Goal: Transaction & Acquisition: Purchase product/service

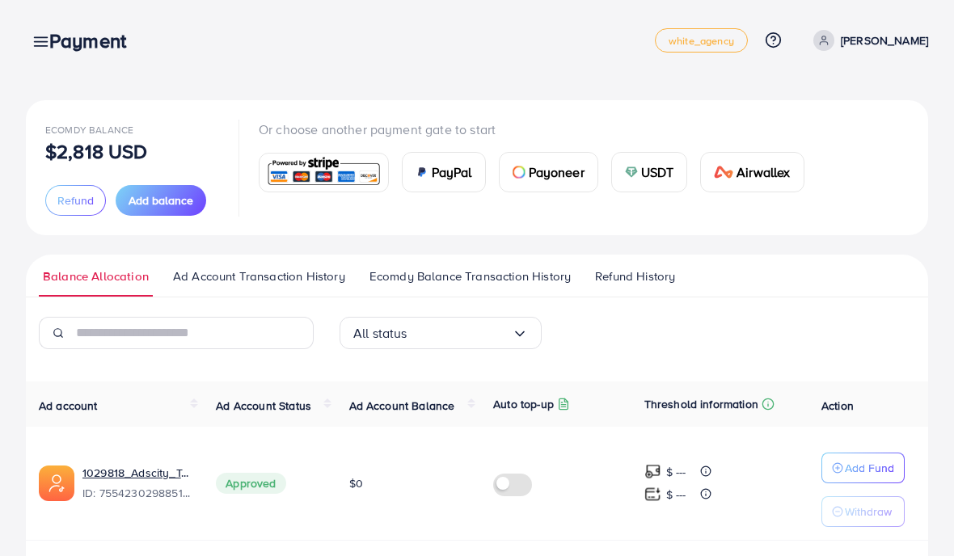
click at [166, 197] on span "Add balance" at bounding box center [161, 200] width 65 height 16
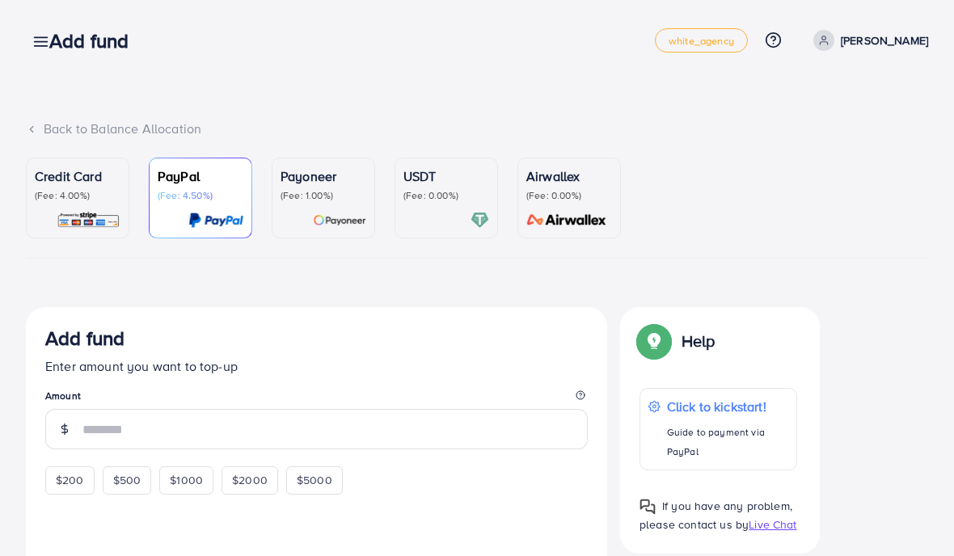
click at [91, 194] on p "(Fee: 4.00%)" at bounding box center [78, 195] width 86 height 13
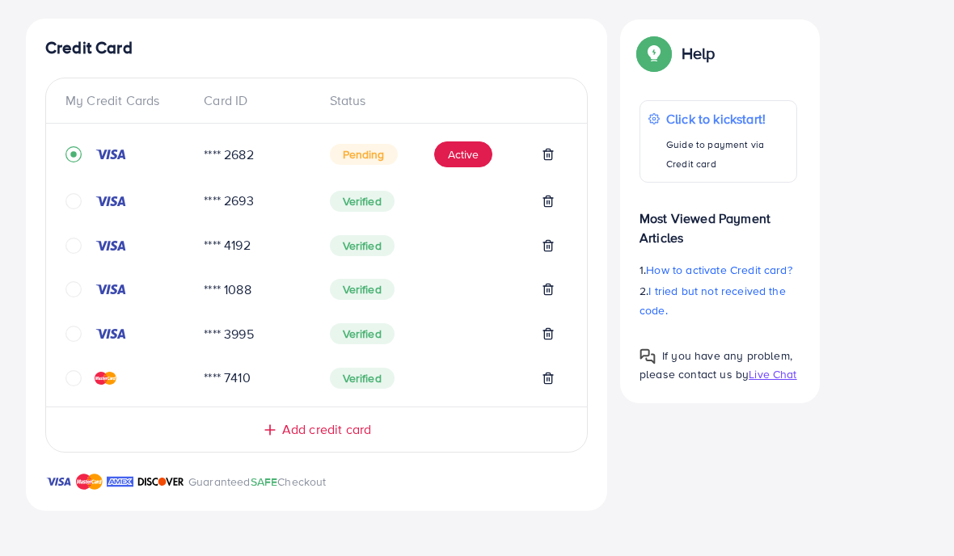
scroll to position [287, 0]
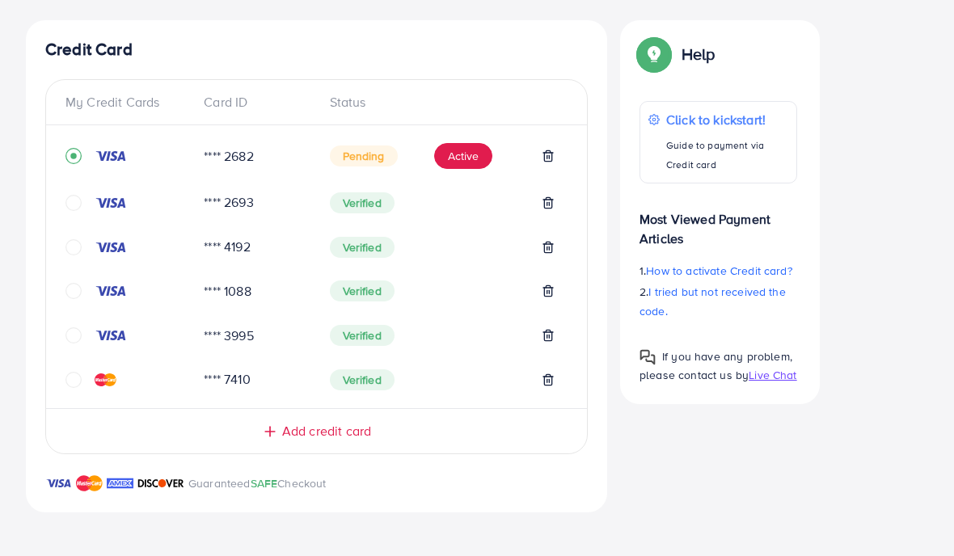
click at [735, 131] on div "Click to kickstart! Guide to payment via Credit card" at bounding box center [727, 142] width 122 height 65
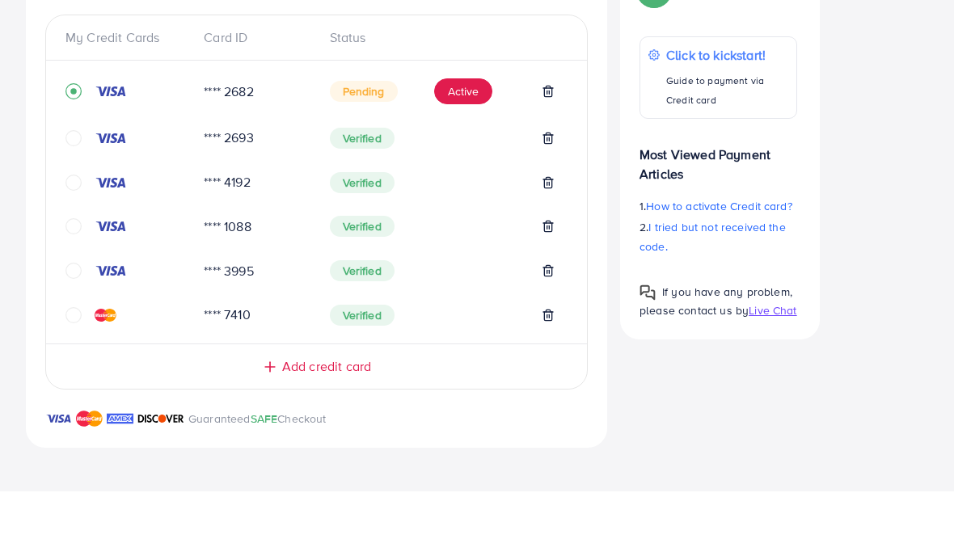
click at [453, 143] on button "Active" at bounding box center [463, 156] width 58 height 26
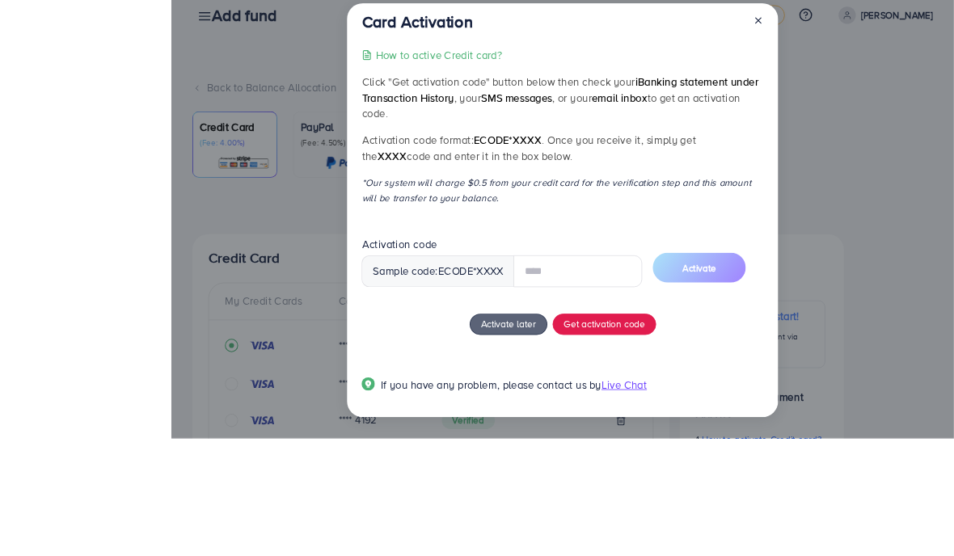
scroll to position [22, 0]
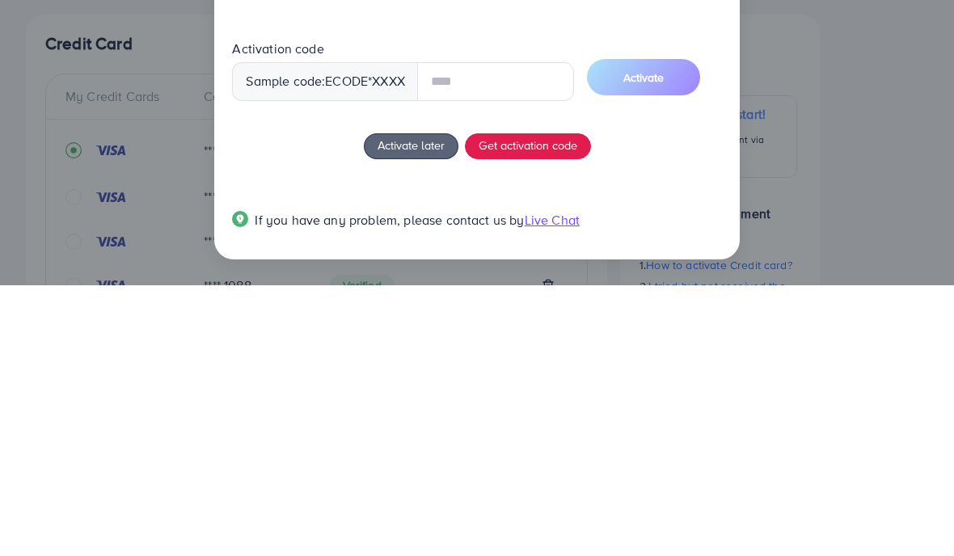
click at [571, 393] on body "Add fund white_agency Help Center Contact Support Plans and Pricing Term and po…" at bounding box center [477, 256] width 954 height 556
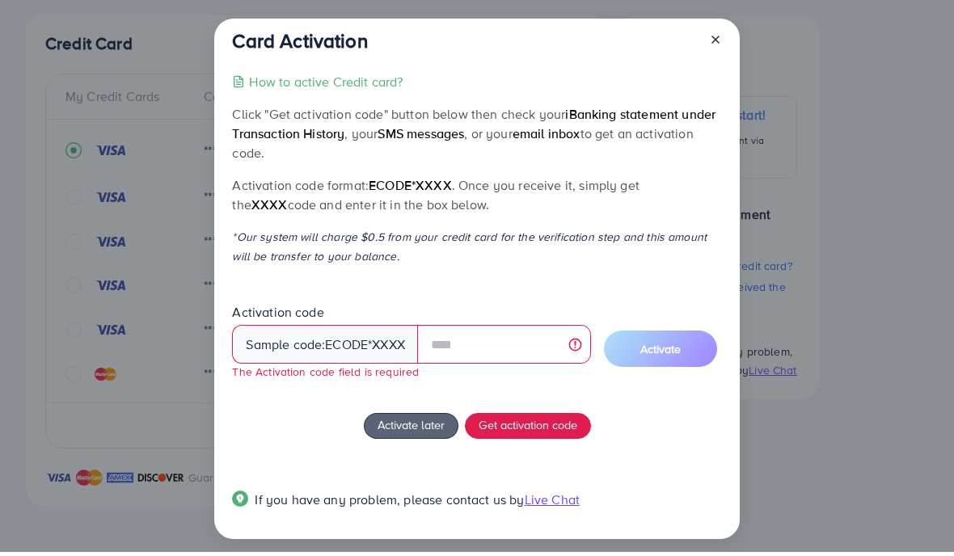
click at [551, 417] on button "Get activation code" at bounding box center [528, 430] width 126 height 26
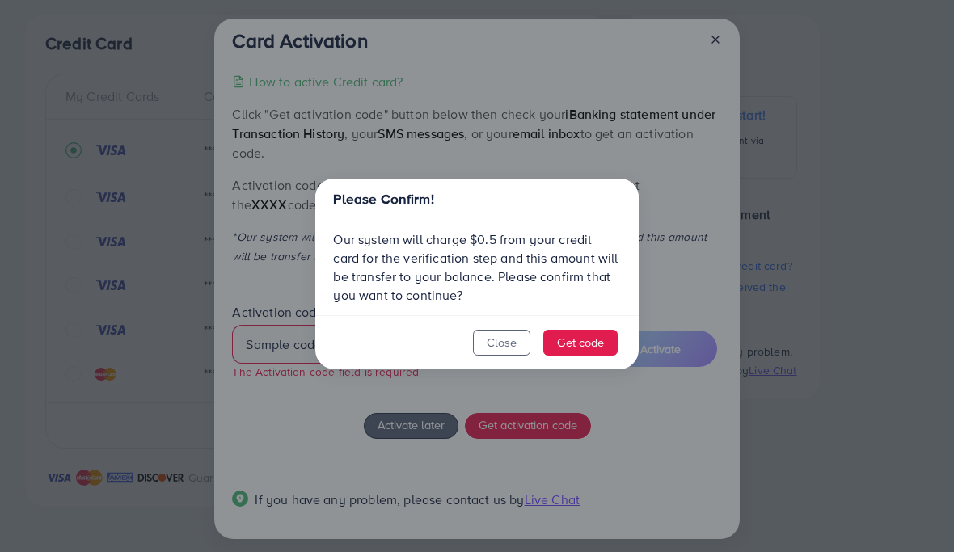
click at [588, 334] on button "Get code" at bounding box center [580, 347] width 74 height 26
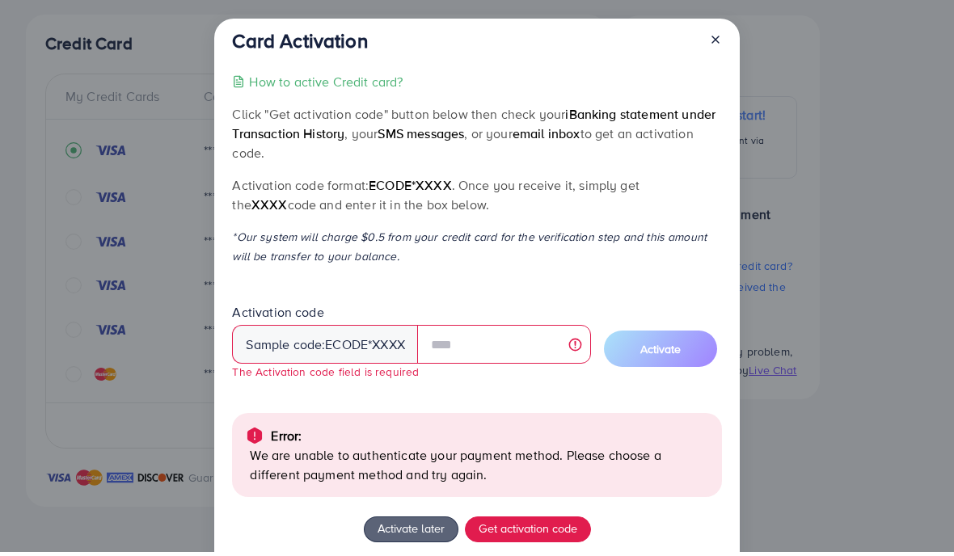
scroll to position [0, 0]
click at [706, 46] on div at bounding box center [709, 48] width 26 height 30
click at [709, 37] on icon at bounding box center [715, 43] width 13 height 13
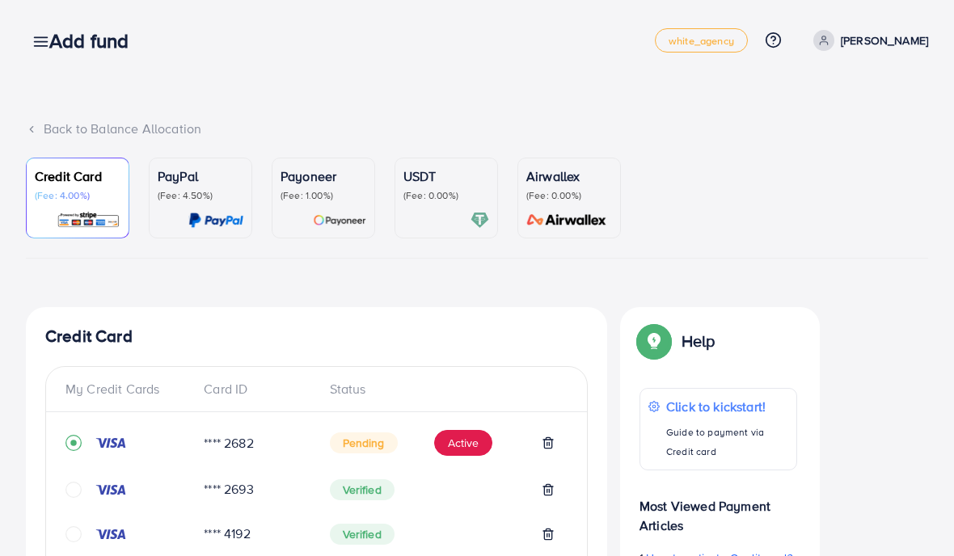
click at [48, 36] on div "Add fund" at bounding box center [95, 40] width 118 height 23
click at [44, 39] on div "Add fund" at bounding box center [95, 40] width 118 height 23
click at [47, 49] on div "Add fund" at bounding box center [95, 40] width 118 height 23
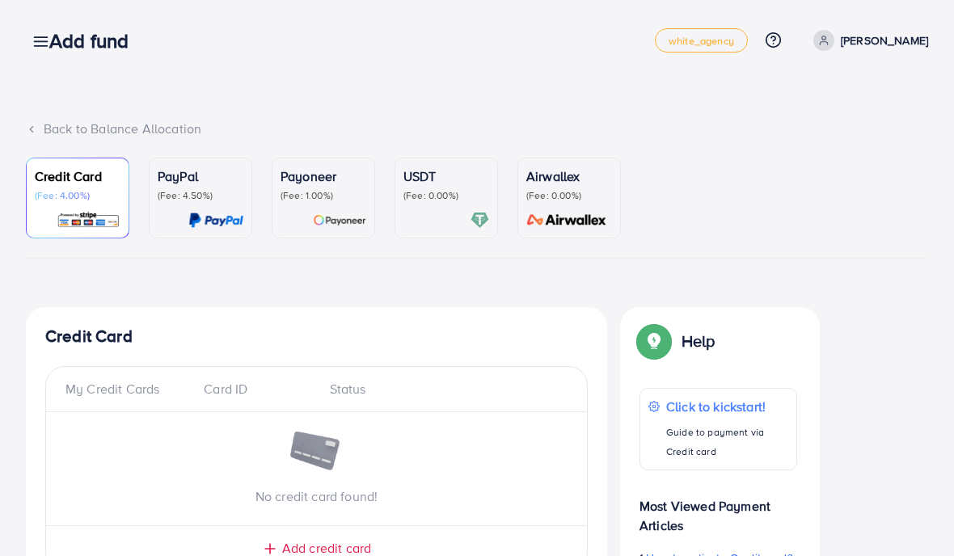
click at [47, 40] on div "Add fund" at bounding box center [95, 40] width 118 height 23
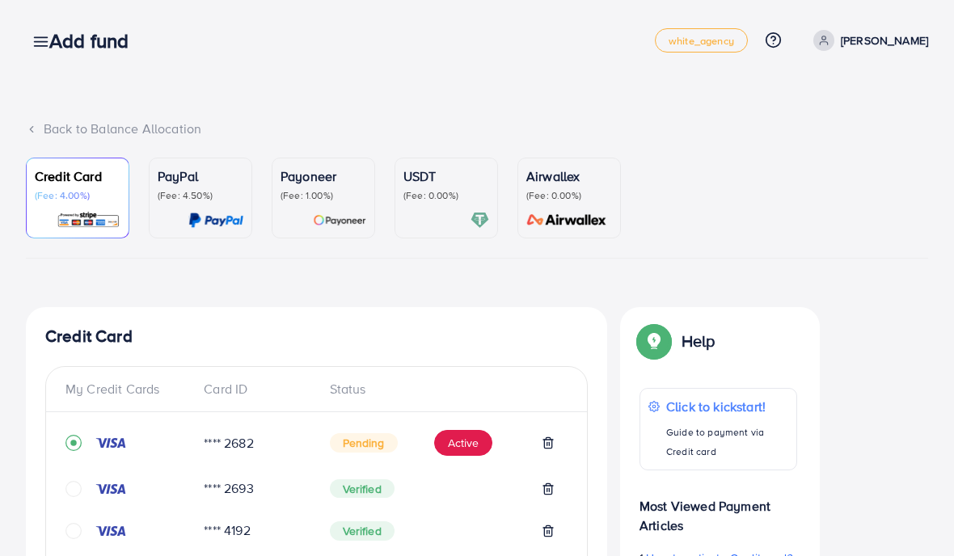
click at [53, 45] on h3 "Add fund" at bounding box center [95, 40] width 92 height 23
click at [56, 53] on h3 "Add fund" at bounding box center [95, 40] width 92 height 23
click at [54, 43] on h3 "Add fund" at bounding box center [95, 40] width 92 height 23
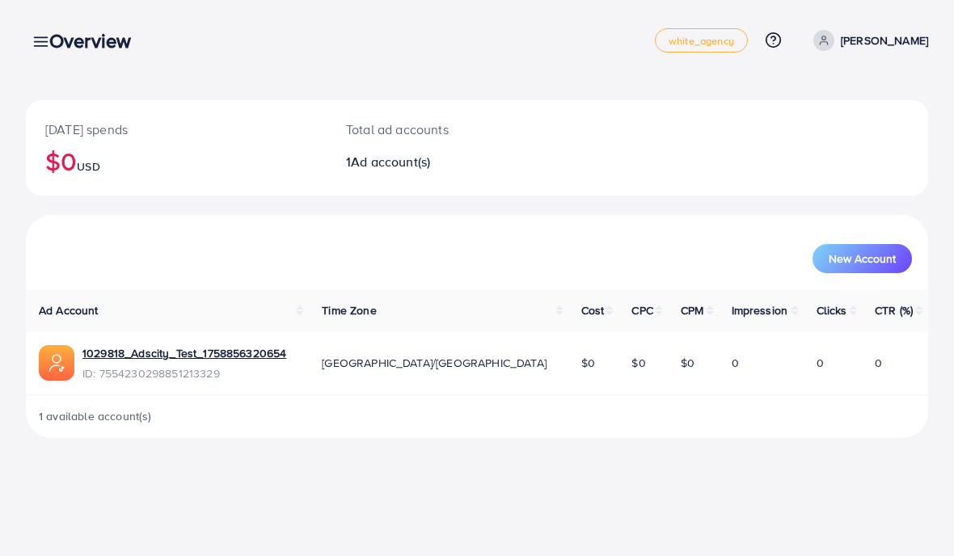
click at [52, 44] on h3 "Overview" at bounding box center [96, 40] width 95 height 23
click at [48, 43] on div "Overview" at bounding box center [96, 40] width 120 height 23
